Goal: Information Seeking & Learning: Learn about a topic

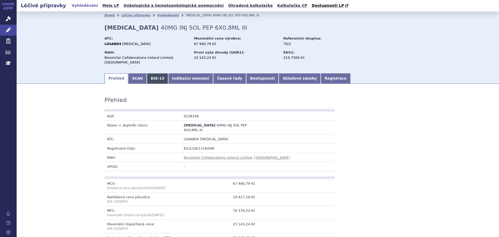
click at [147, 76] on link "DIS-13" at bounding box center [157, 78] width 21 height 10
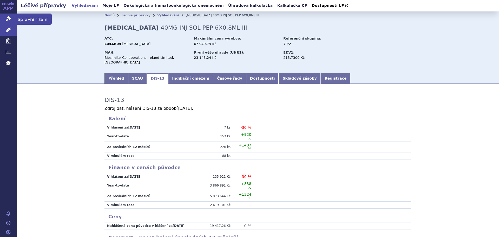
click at [9, 18] on icon at bounding box center [8, 18] width 5 height 5
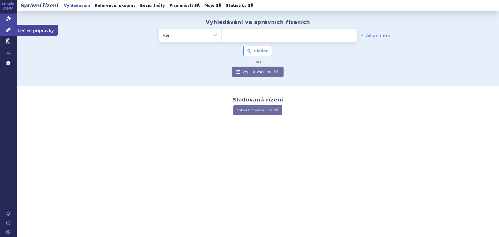
click at [10, 27] on icon at bounding box center [8, 29] width 5 height 5
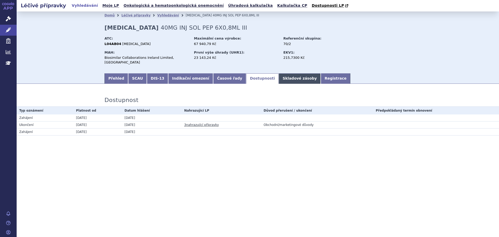
click at [278, 73] on link "Skladové zásoby" at bounding box center [299, 78] width 42 height 10
